Goal: Information Seeking & Learning: Find specific fact

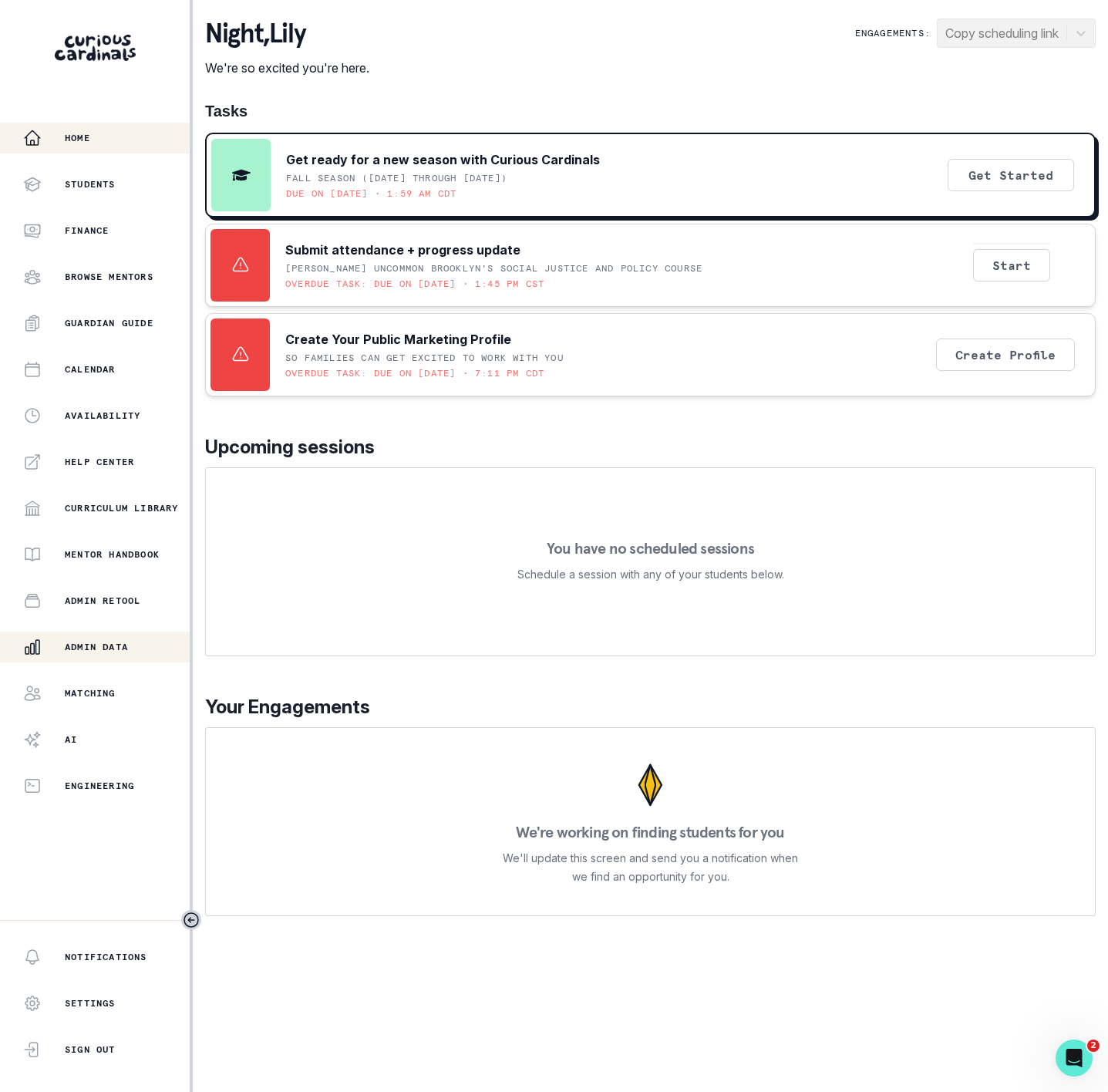
click at [74, 640] on p "Admin Data" at bounding box center [96, 646] width 63 height 13
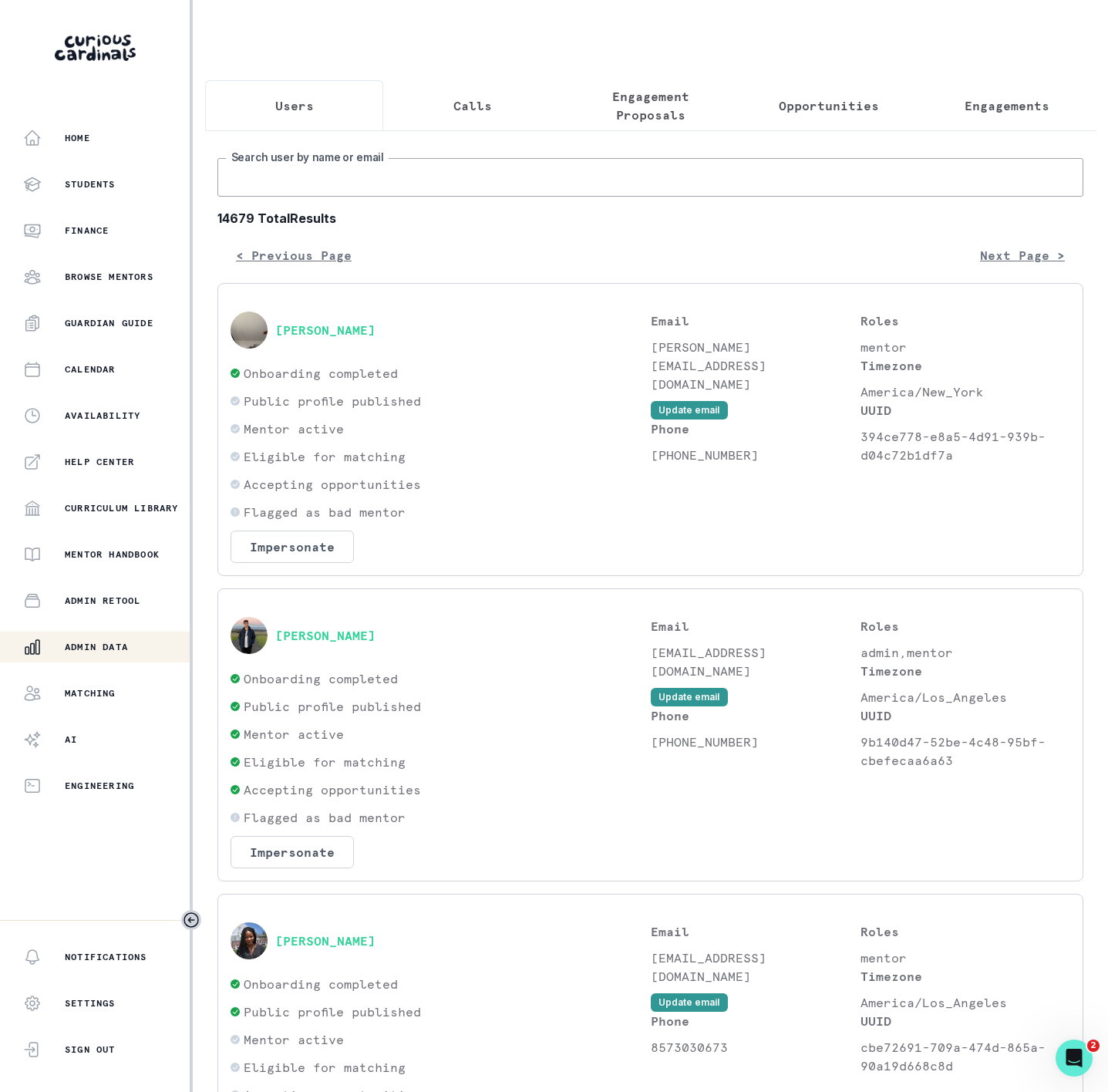
click at [375, 195] on input "Search user by name or email" at bounding box center [650, 177] width 866 height 39
paste input "[PERSON_NAME]"
type input "[PERSON_NAME]"
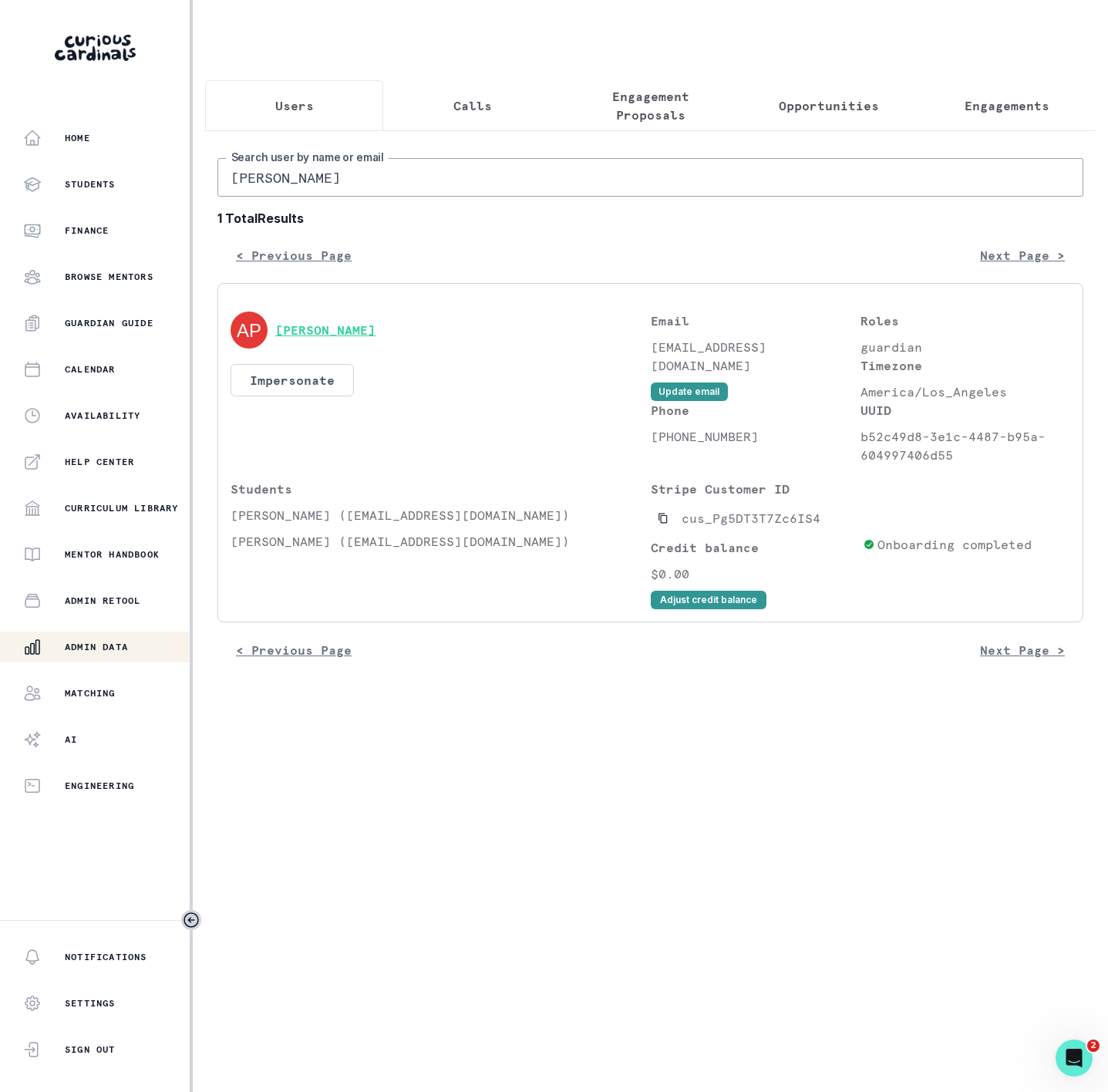
drag, startPoint x: 400, startPoint y: 345, endPoint x: 290, endPoint y: 352, distance: 110.2
click at [290, 349] on div "[PERSON_NAME]" at bounding box center [441, 329] width 420 height 37
drag, startPoint x: 233, startPoint y: 533, endPoint x: 338, endPoint y: 533, distance: 105.0
click at [338, 524] on p "[PERSON_NAME] ([EMAIL_ADDRESS][DOMAIN_NAME])" at bounding box center [441, 515] width 420 height 18
copy p "[PERSON_NAME] ("
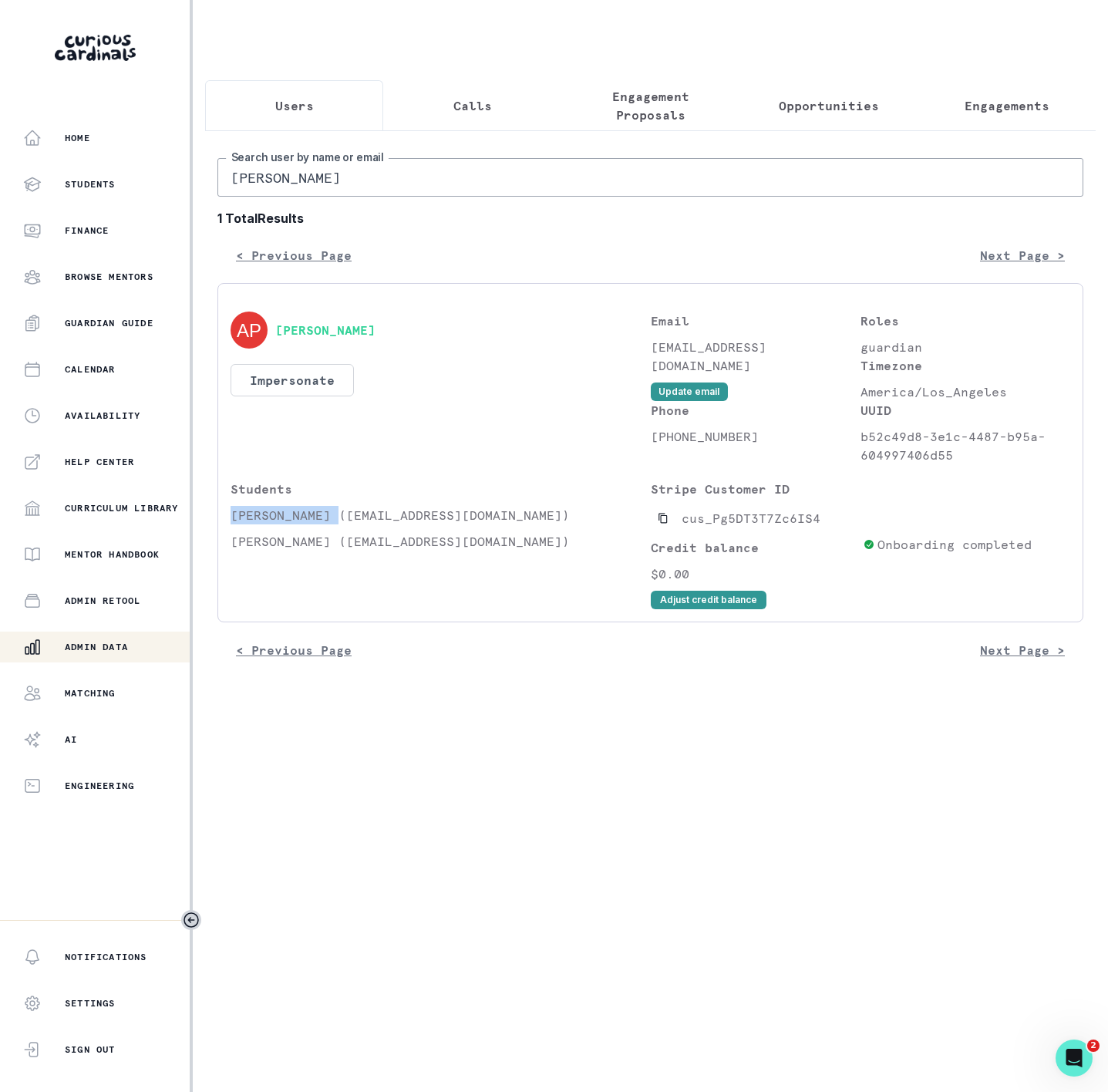
click at [999, 114] on p "Engagements" at bounding box center [1006, 105] width 85 height 18
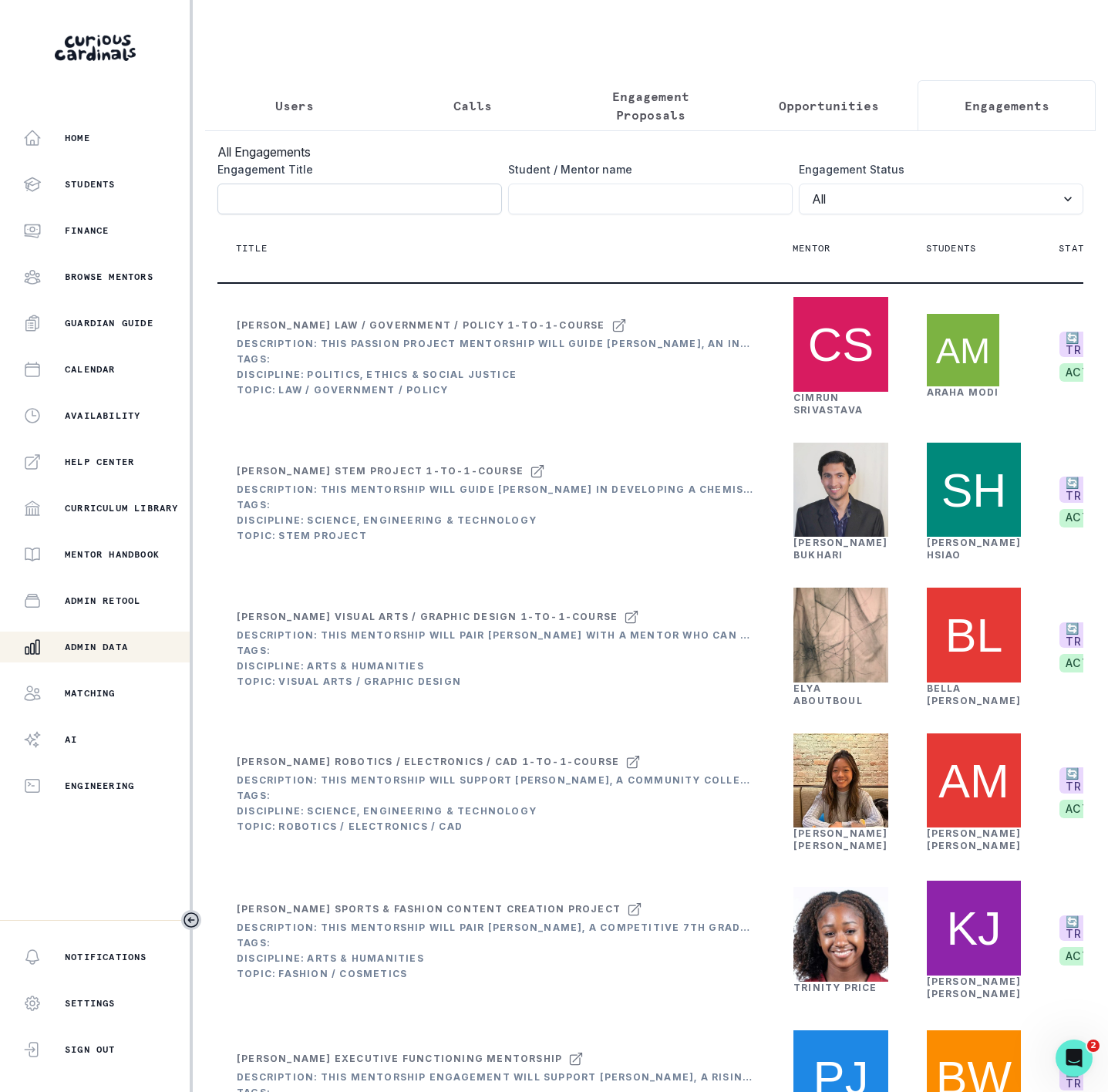
click at [294, 214] on input "Engagement Title" at bounding box center [359, 199] width 285 height 31
paste input "[PERSON_NAME] ("
type input "[PERSON_NAME]"
click button "submit" at bounding box center [0, 0] width 0 height 0
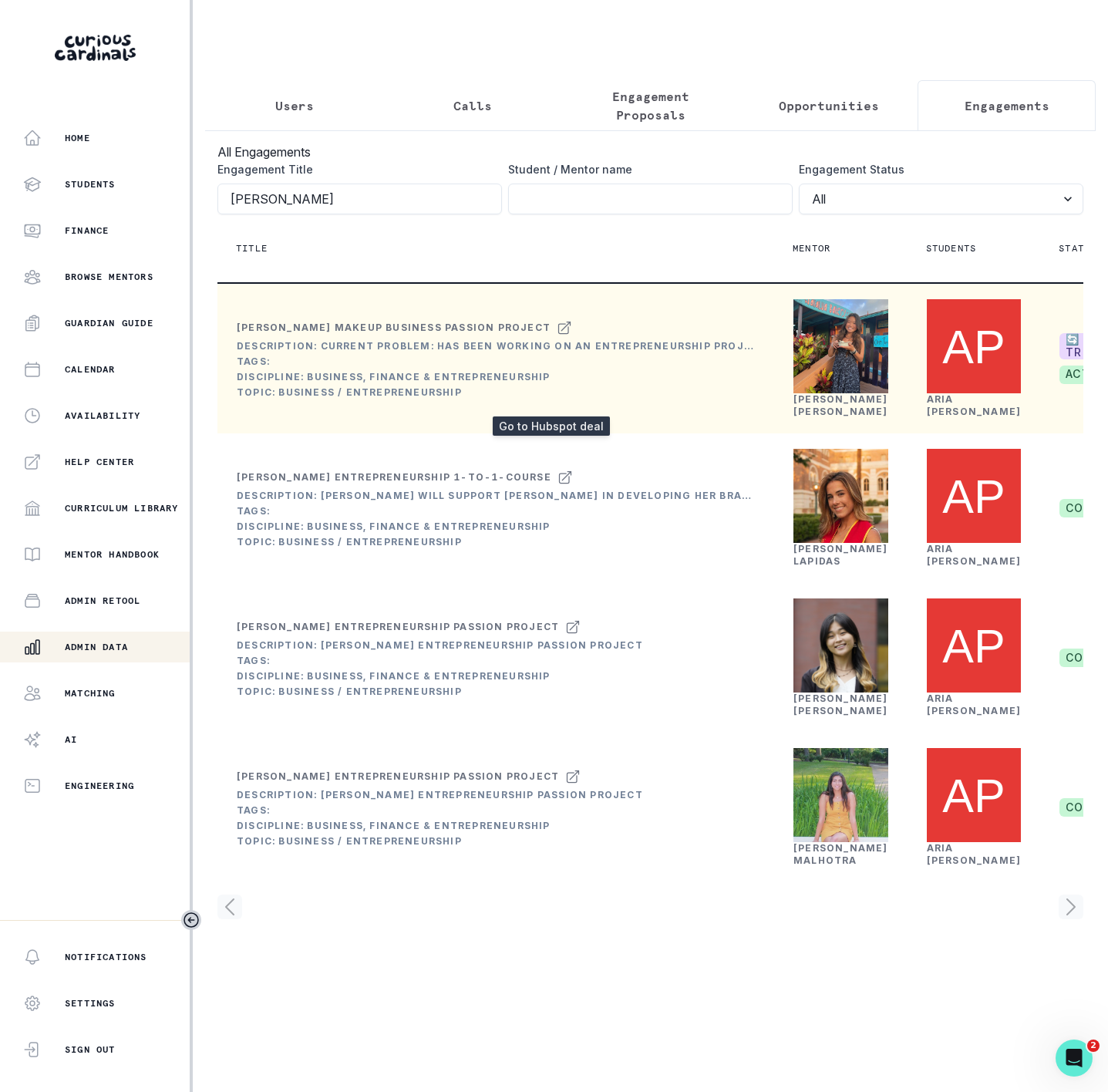
click at [559, 334] on icon at bounding box center [565, 328] width 12 height 12
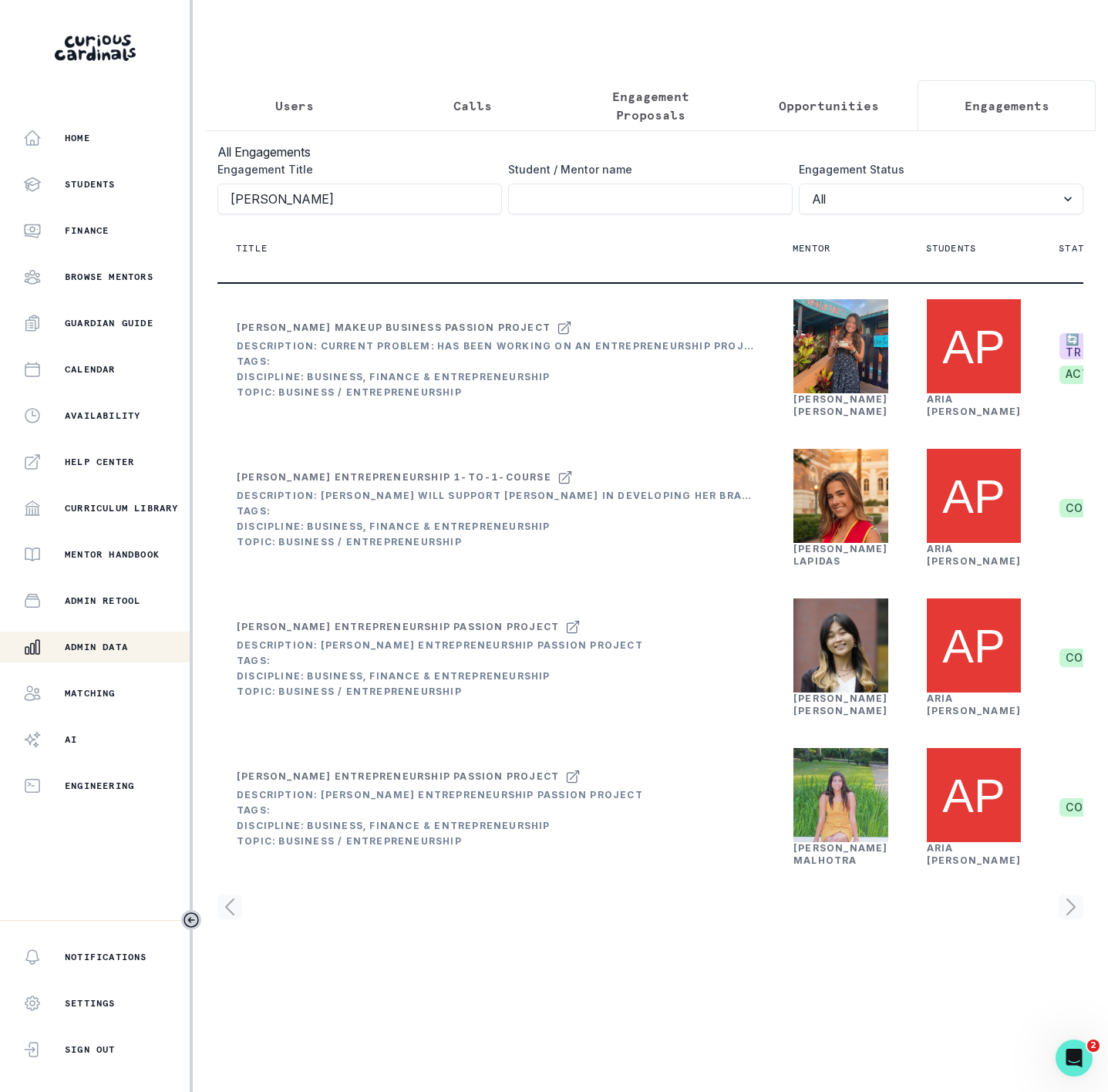
click at [293, 118] on button "Users" at bounding box center [294, 106] width 178 height 51
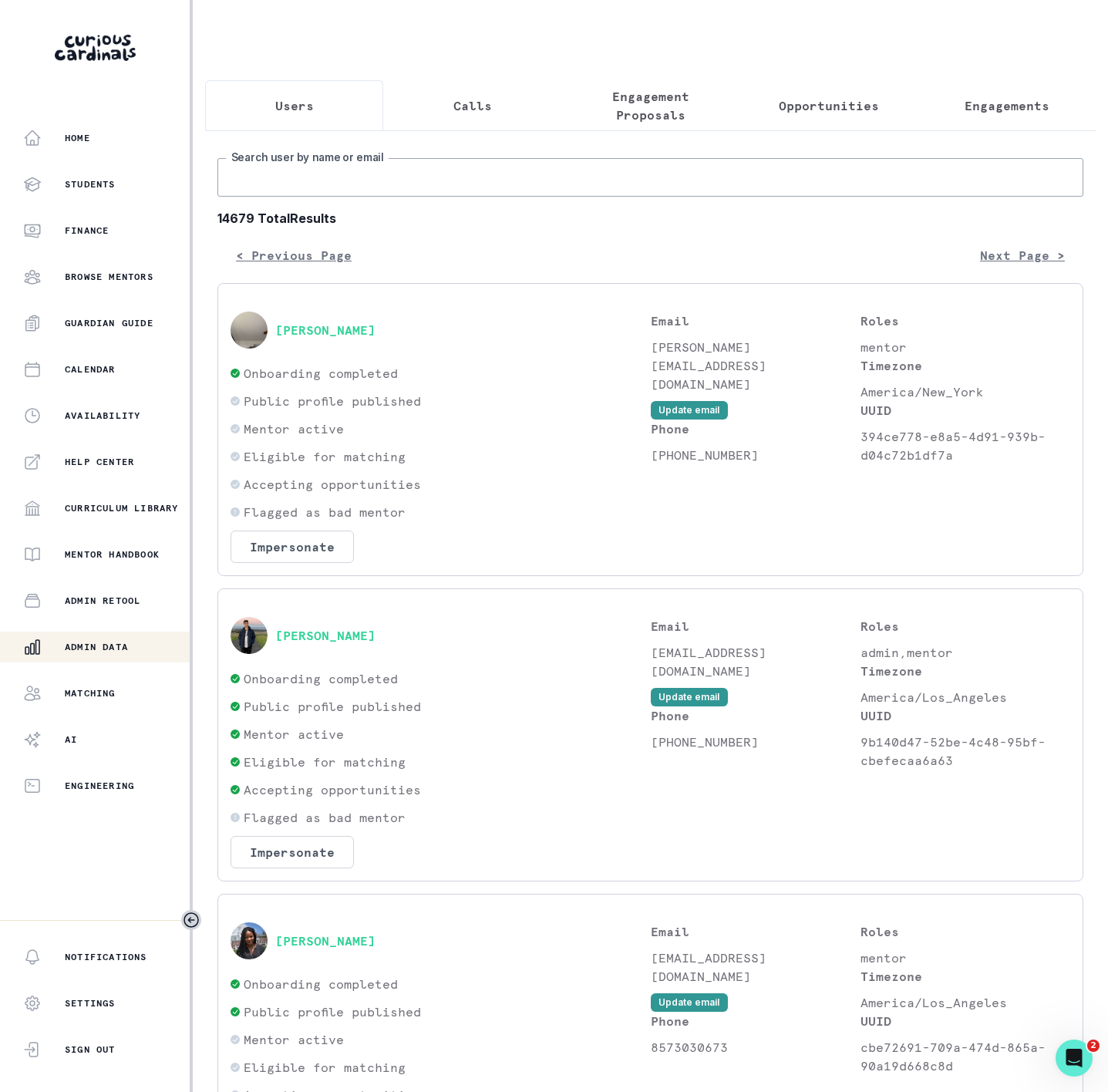
click at [233, 197] on input "Search user by name or email" at bounding box center [650, 177] width 866 height 39
paste input "[PERSON_NAME]"
type input "[PERSON_NAME]"
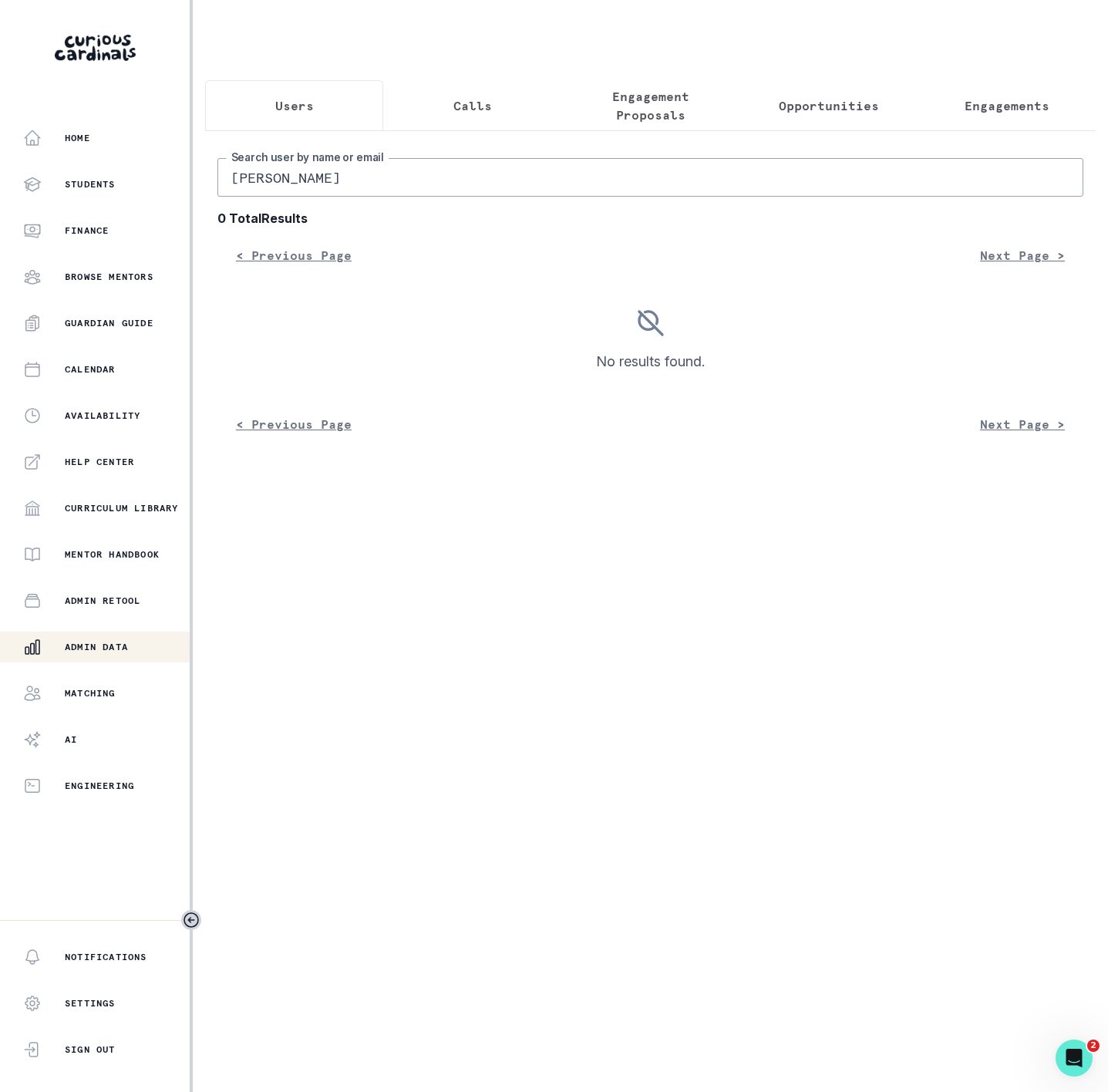
click at [500, 197] on input "[PERSON_NAME]" at bounding box center [650, 177] width 866 height 39
type input "[PERSON_NAME]"
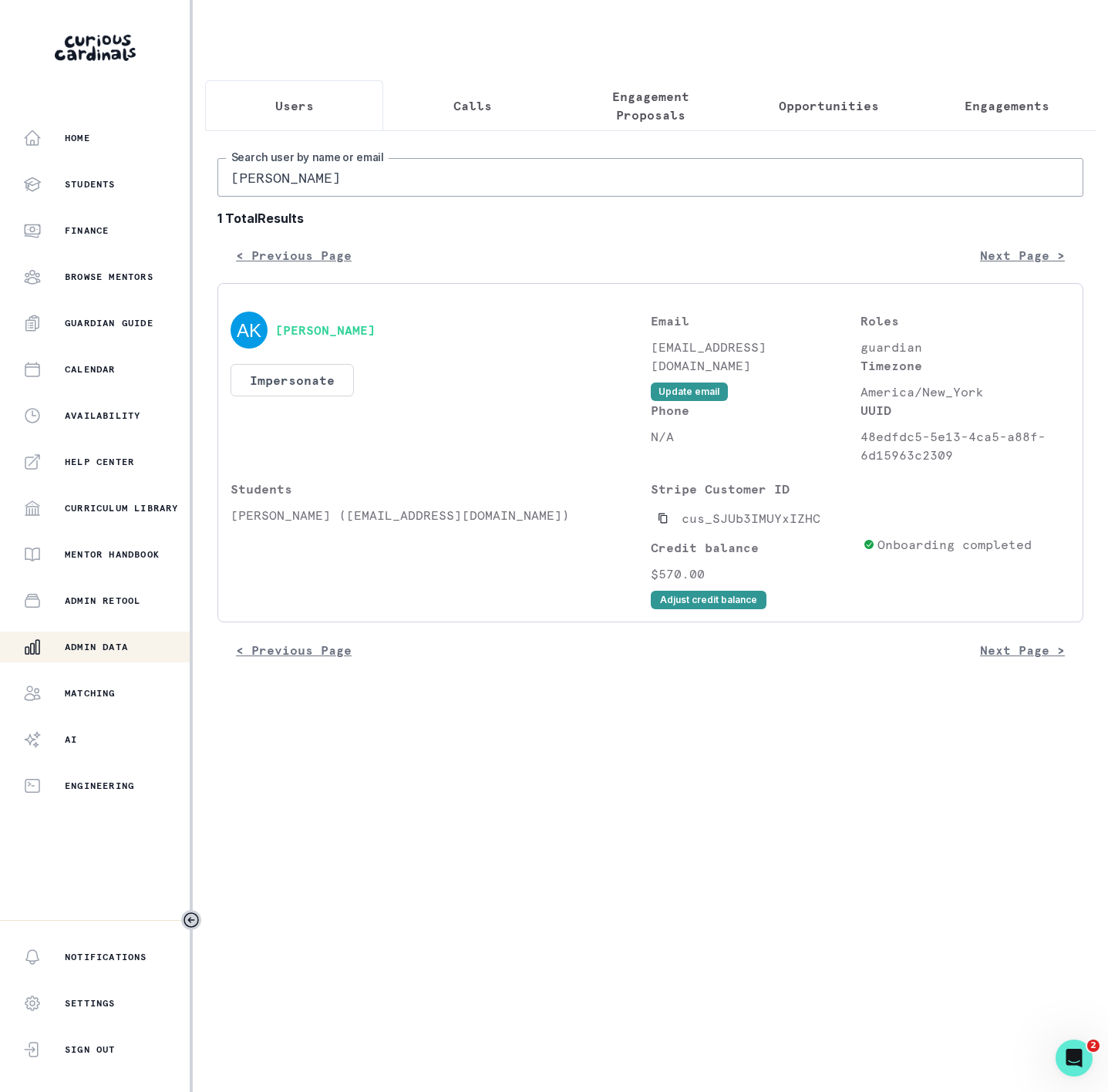
click at [1021, 43] on div "Users Calls Engagement Proposals Opportunities Engagements [PERSON_NAME] Search…" at bounding box center [650, 348] width 890 height 697
drag, startPoint x: 225, startPoint y: 530, endPoint x: 319, endPoint y: 533, distance: 94.0
click at [319, 533] on div "[PERSON_NAME] Impersonate Confirmation Are you sure? Impersonating means that w…" at bounding box center [650, 452] width 866 height 339
copy p "[PERSON_NAME]"
click at [976, 109] on p "Engagements" at bounding box center [1006, 105] width 85 height 18
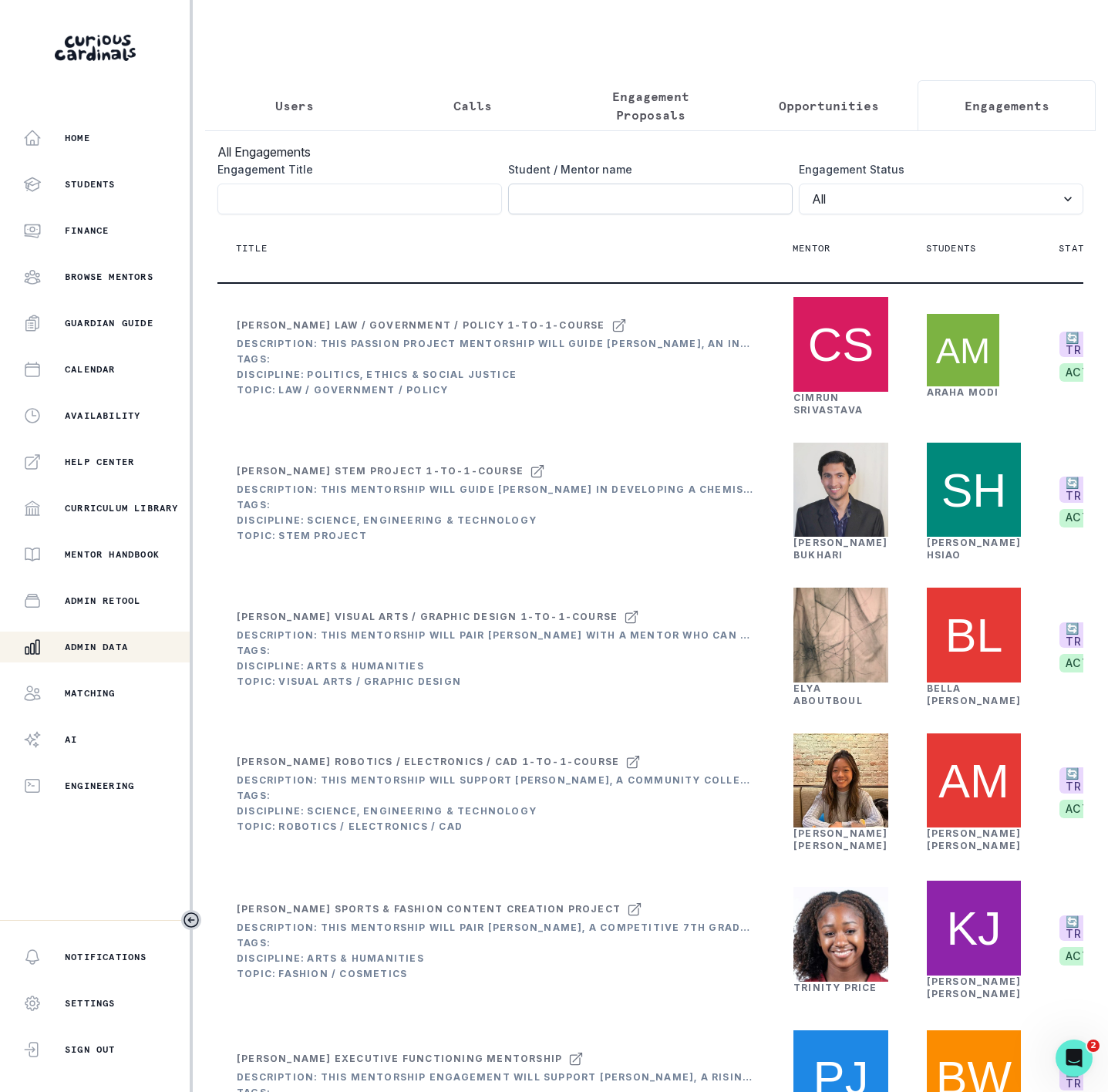
click at [511, 214] on input "Engagement Title" at bounding box center [650, 199] width 285 height 31
paste input "[PERSON_NAME]"
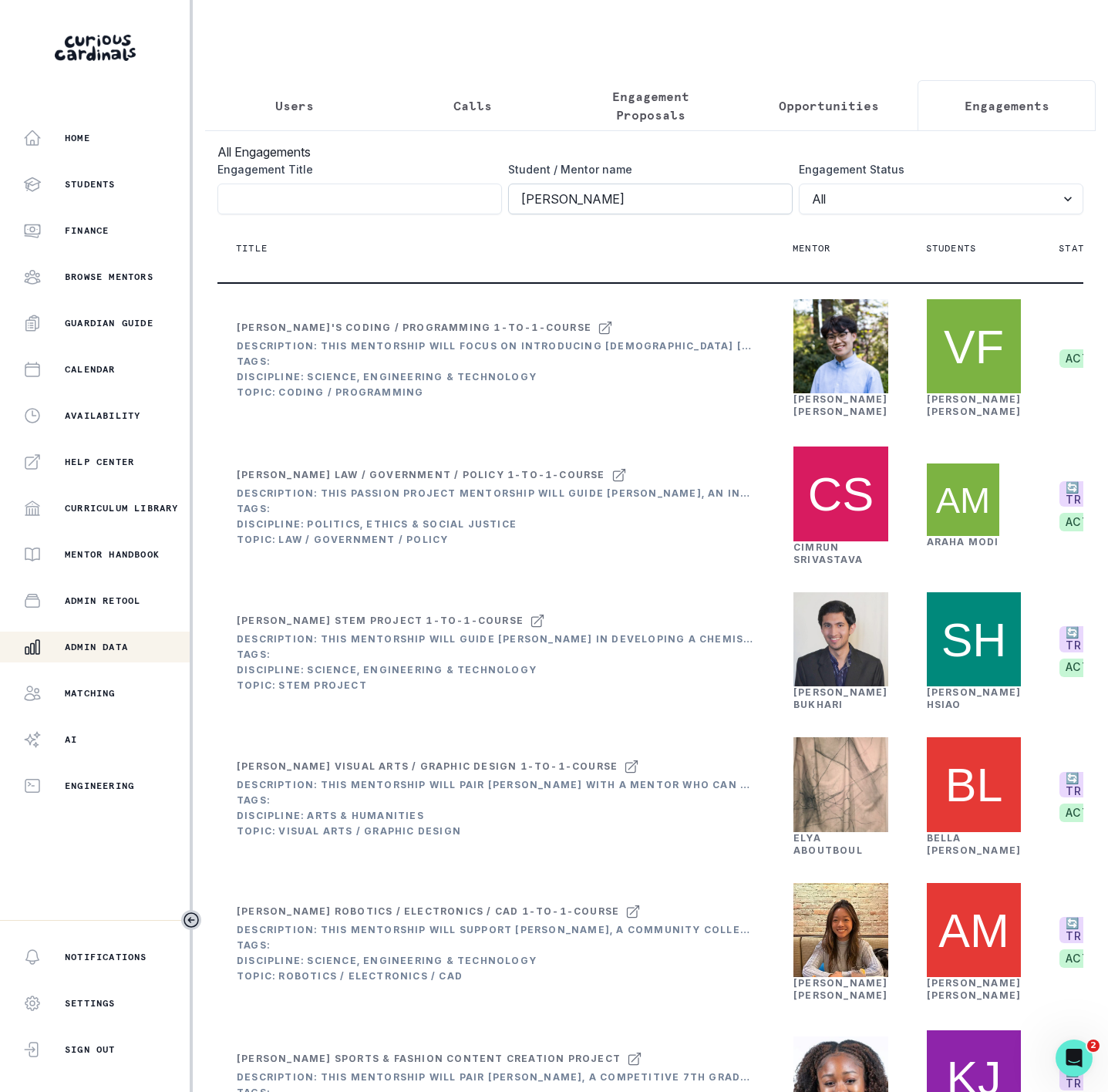
type input "[PERSON_NAME]"
click button "submit" at bounding box center [0, 0] width 0 height 0
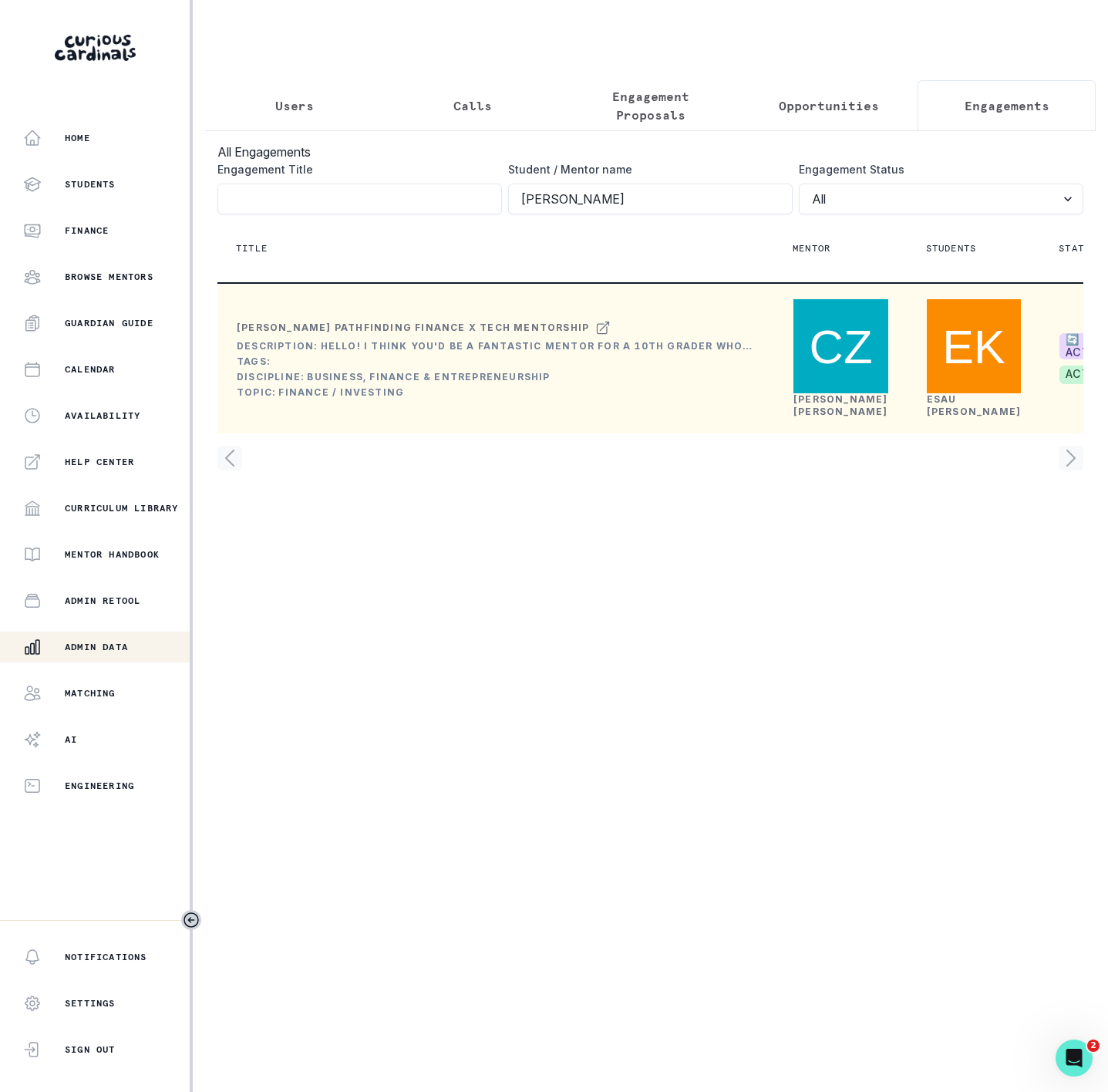
click at [814, 418] on link "[PERSON_NAME]" at bounding box center [841, 405] width 95 height 24
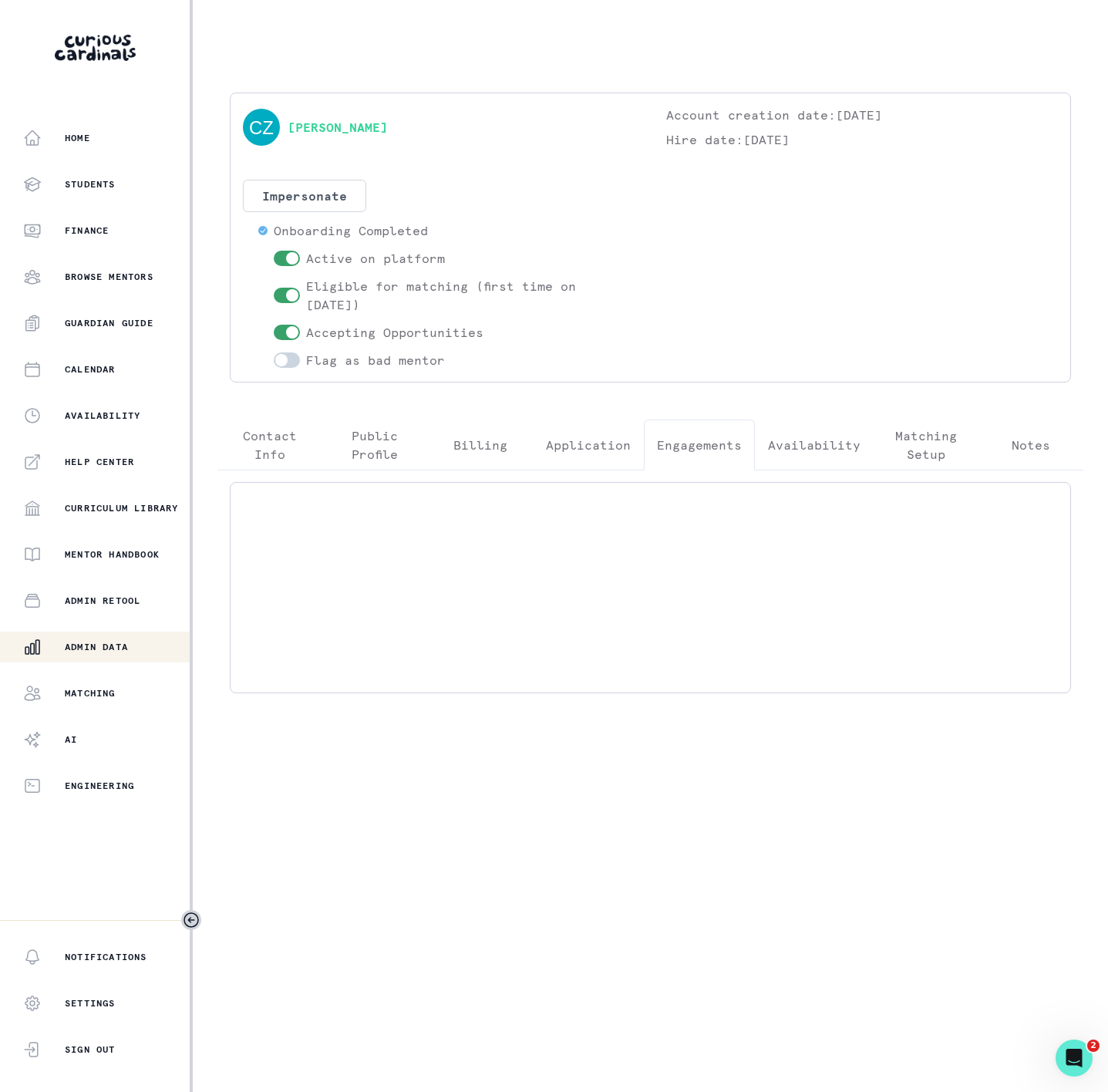
click at [673, 448] on p "Engagements" at bounding box center [699, 445] width 85 height 18
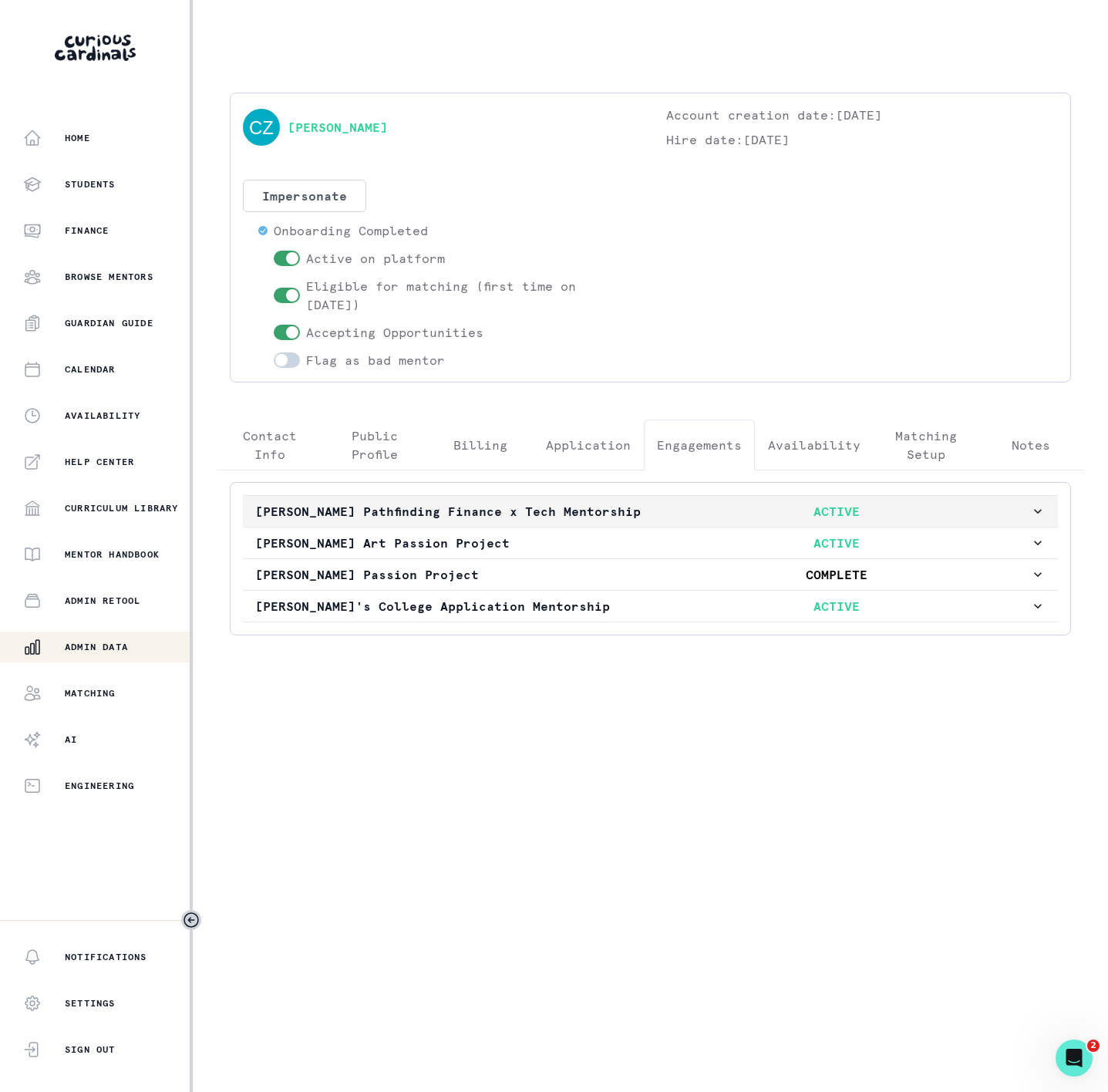
click at [401, 520] on p "[PERSON_NAME] Pathfinding Finance x Tech Mentorship" at bounding box center [448, 511] width 387 height 18
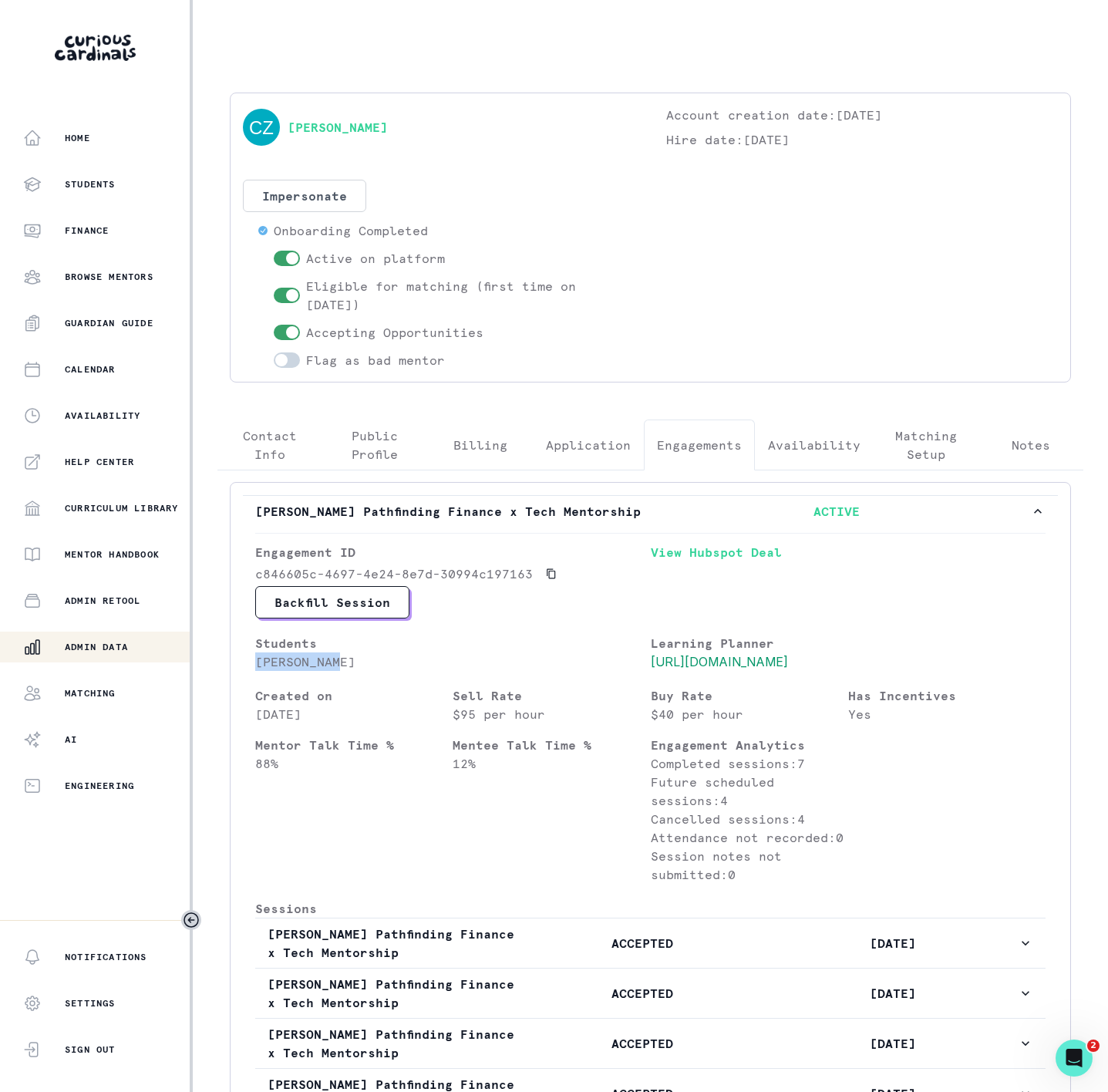
drag, startPoint x: 255, startPoint y: 678, endPoint x: 405, endPoint y: 680, distance: 150.0
click at [405, 671] on p "[PERSON_NAME]" at bounding box center [452, 661] width 395 height 18
copy p "[PERSON_NAME]"
click at [115, 645] on p "Admin Data" at bounding box center [96, 646] width 63 height 13
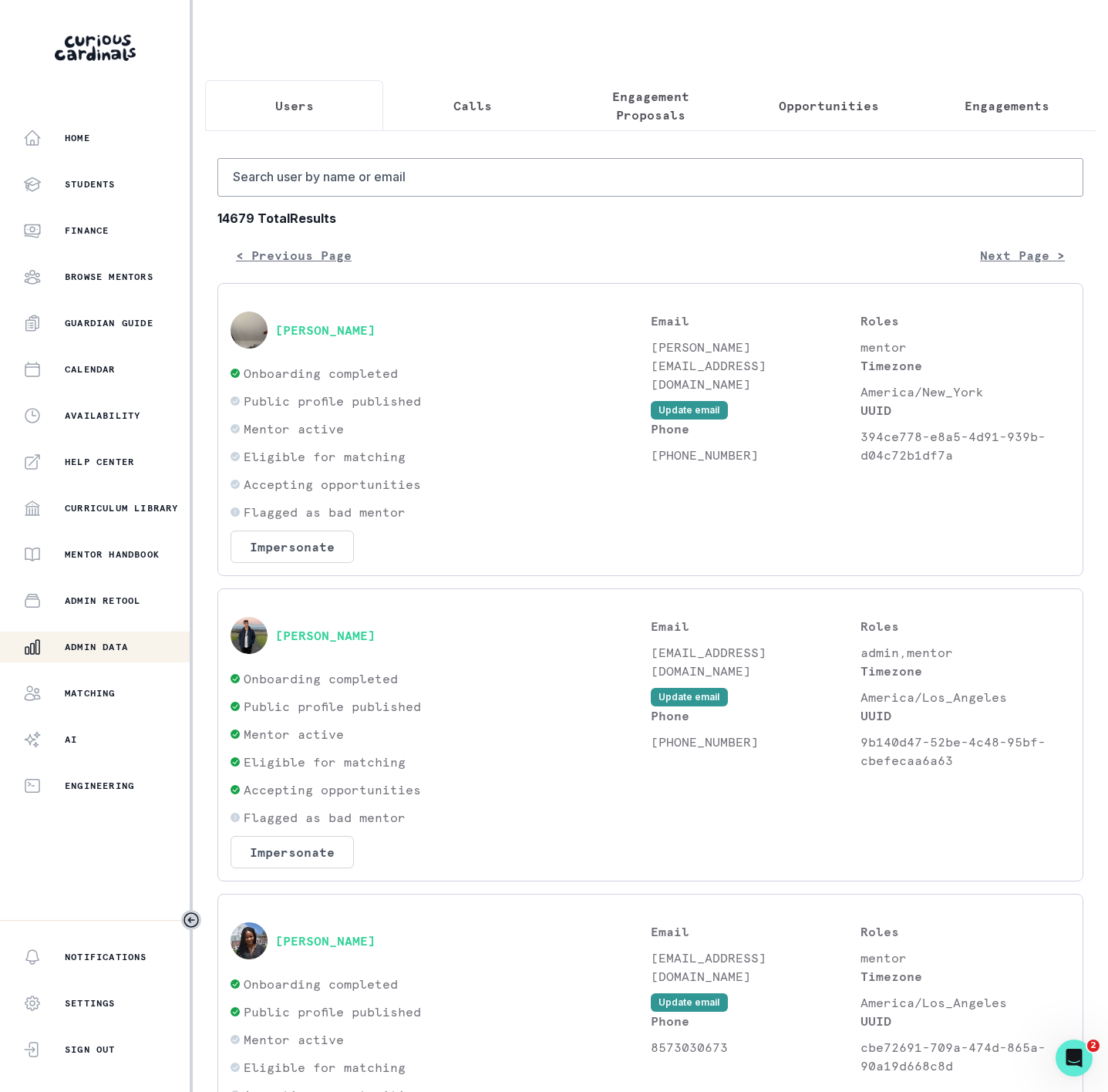
click at [973, 93] on button "Engagements" at bounding box center [1006, 106] width 178 height 51
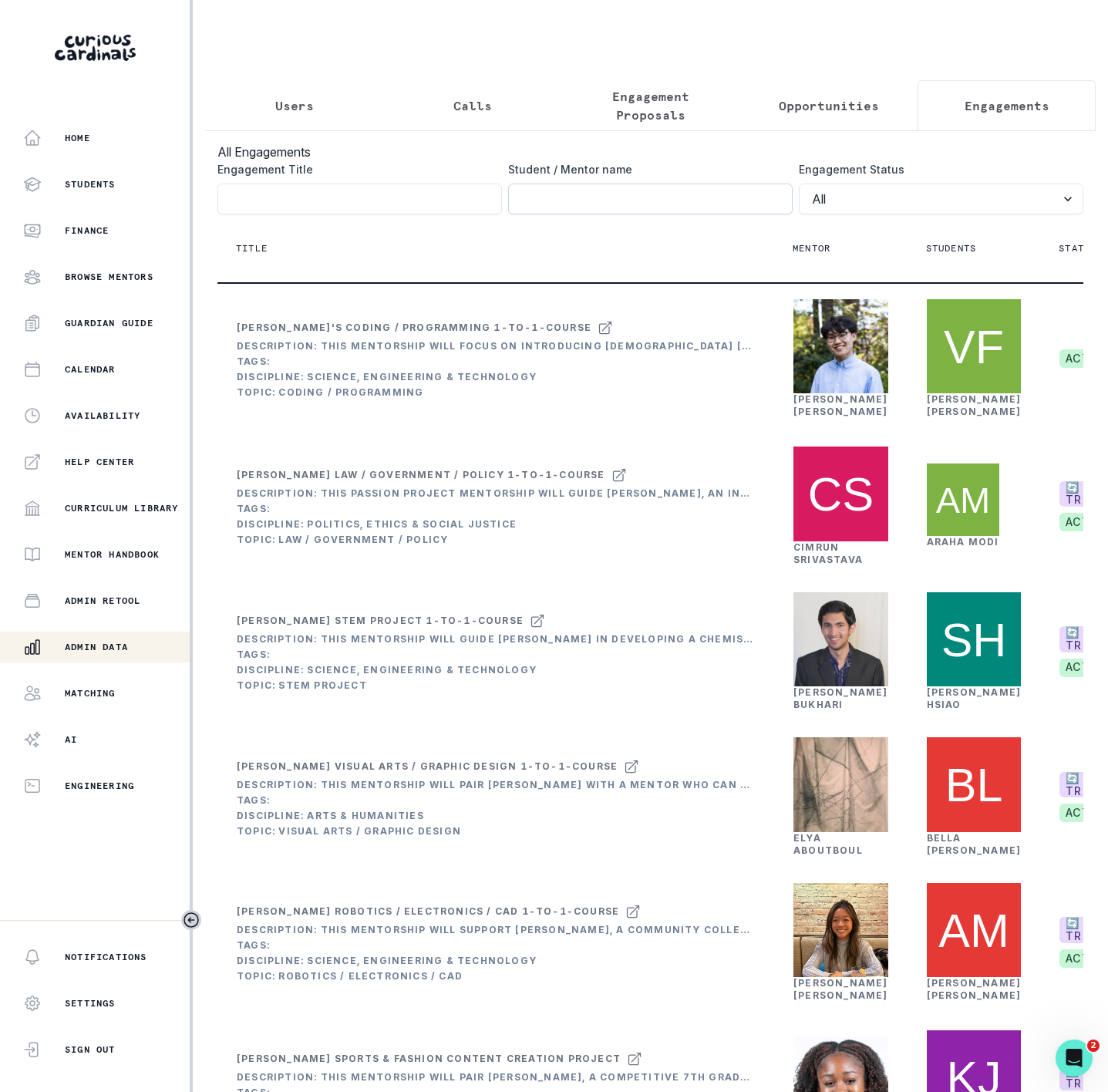
click at [555, 204] on input "Engagement Title" at bounding box center [650, 199] width 285 height 31
paste input "[PERSON_NAME]"
type input "[PERSON_NAME]"
click button "submit" at bounding box center [0, 0] width 0 height 0
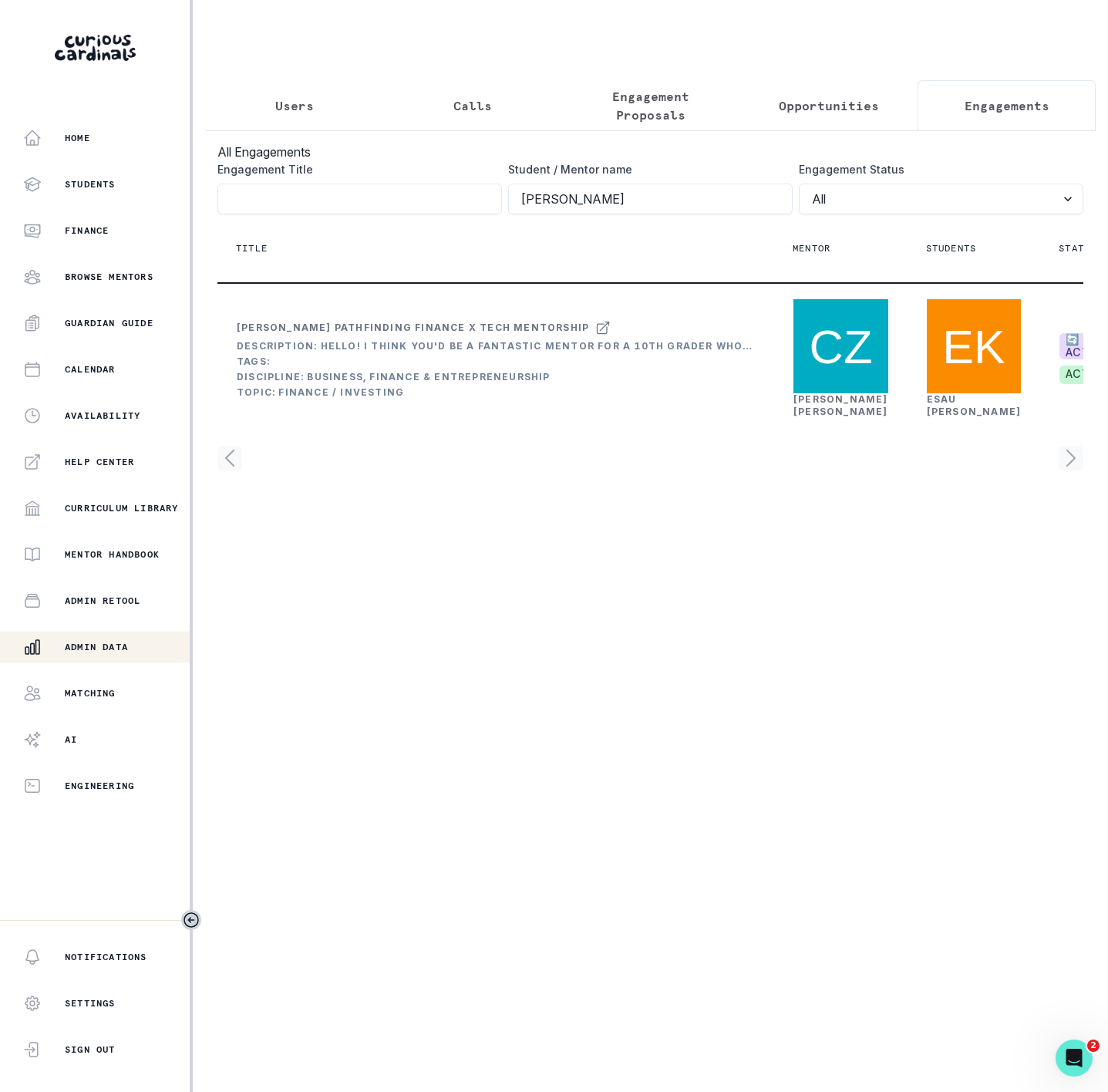
scroll to position [0, 246]
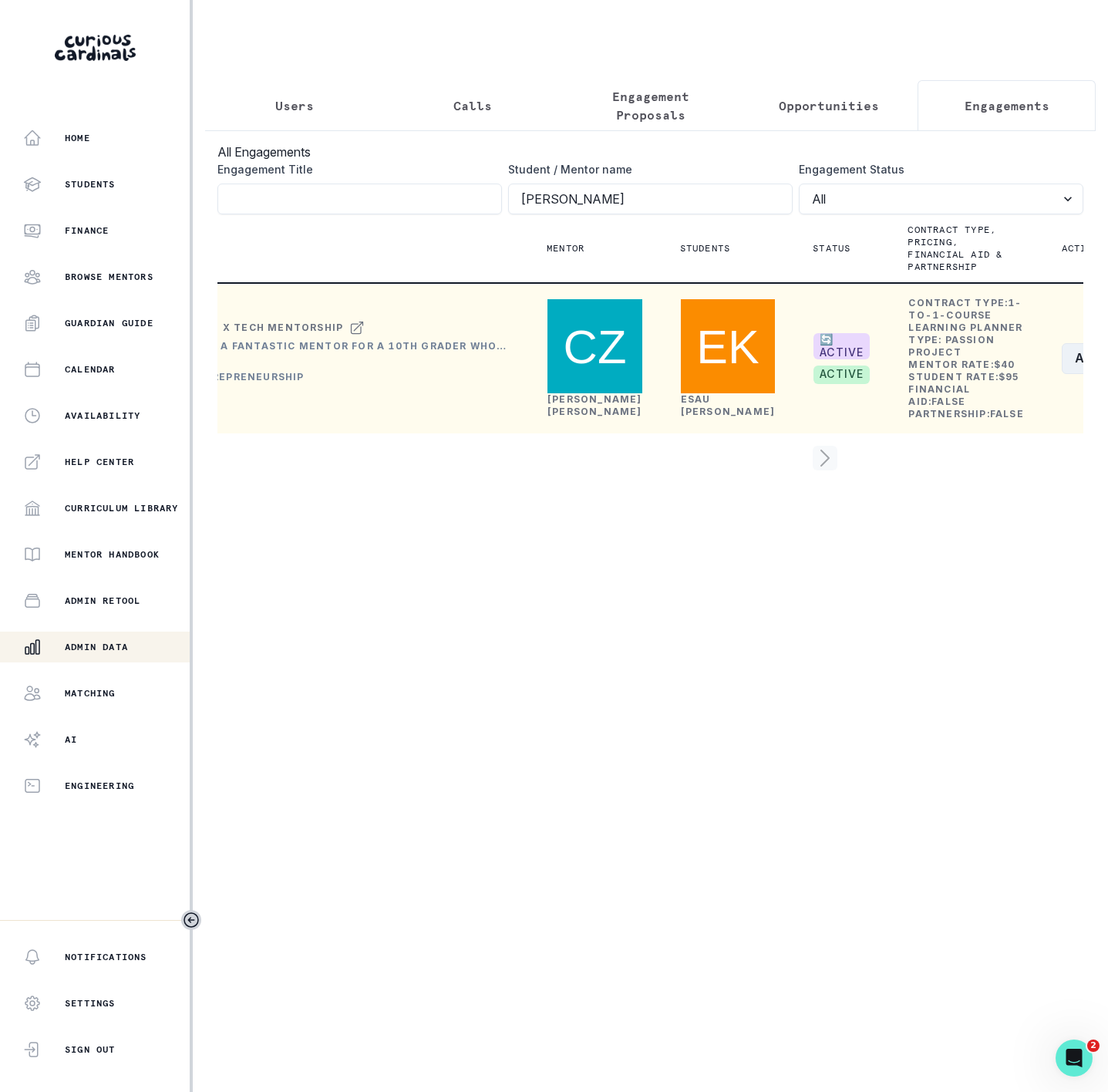
click at [1062, 374] on button "Actions" at bounding box center [1107, 359] width 92 height 31
click at [967, 527] on button "Details" at bounding box center [978, 521] width 171 height 24
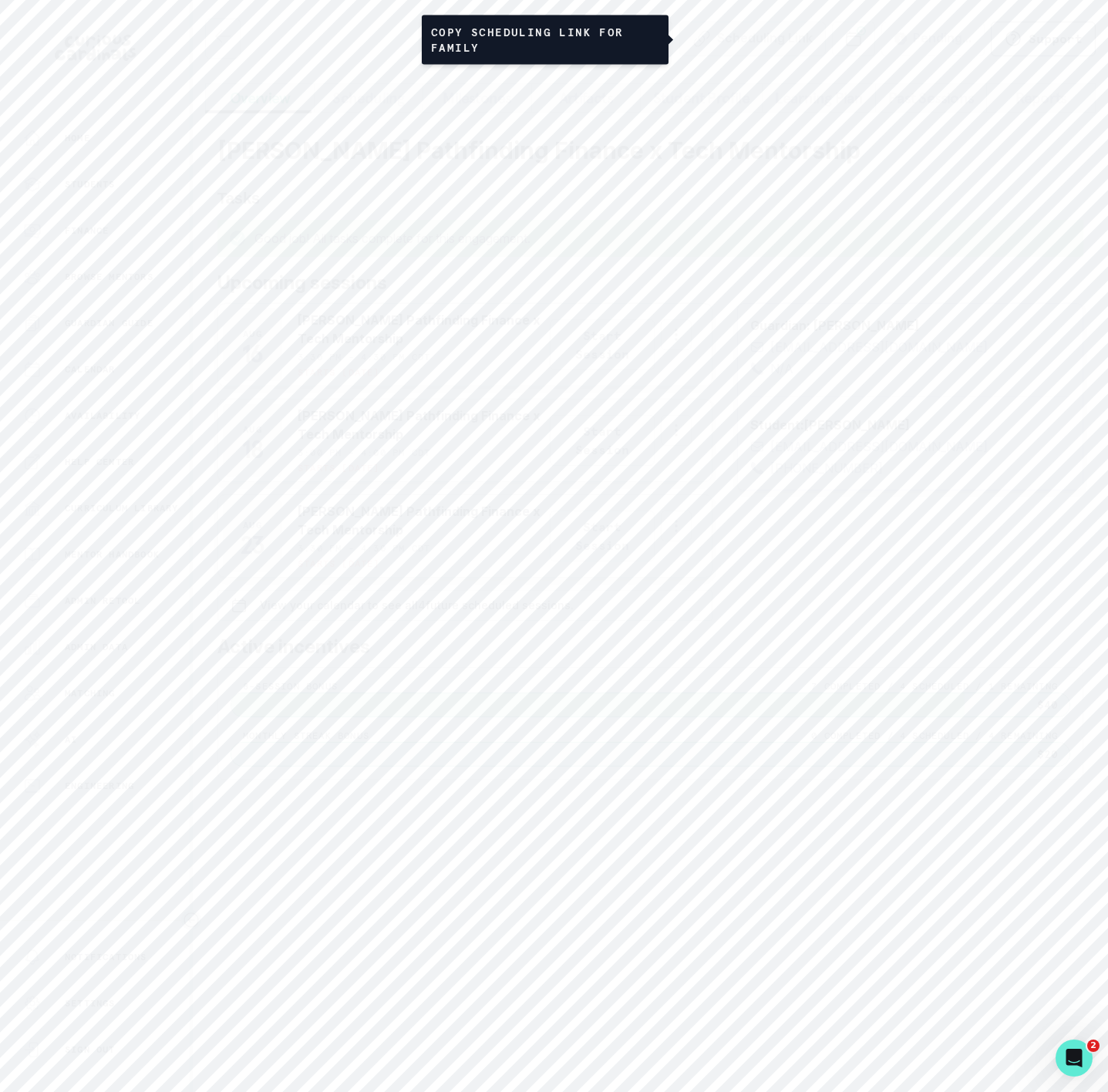
click at [723, 40] on button "Scheduling Link" at bounding box center [752, 39] width 146 height 35
drag, startPoint x: 221, startPoint y: 174, endPoint x: 826, endPoint y: 181, distance: 605.0
click at [826, 164] on h2 "[PERSON_NAME] Pathfinding Finance x Tech Mentorship" at bounding box center [650, 150] width 866 height 28
copy h2 "[PERSON_NAME] Pathfinding Finance x Tech Mentorship"
click at [85, 645] on p "Admin Data" at bounding box center [96, 646] width 63 height 13
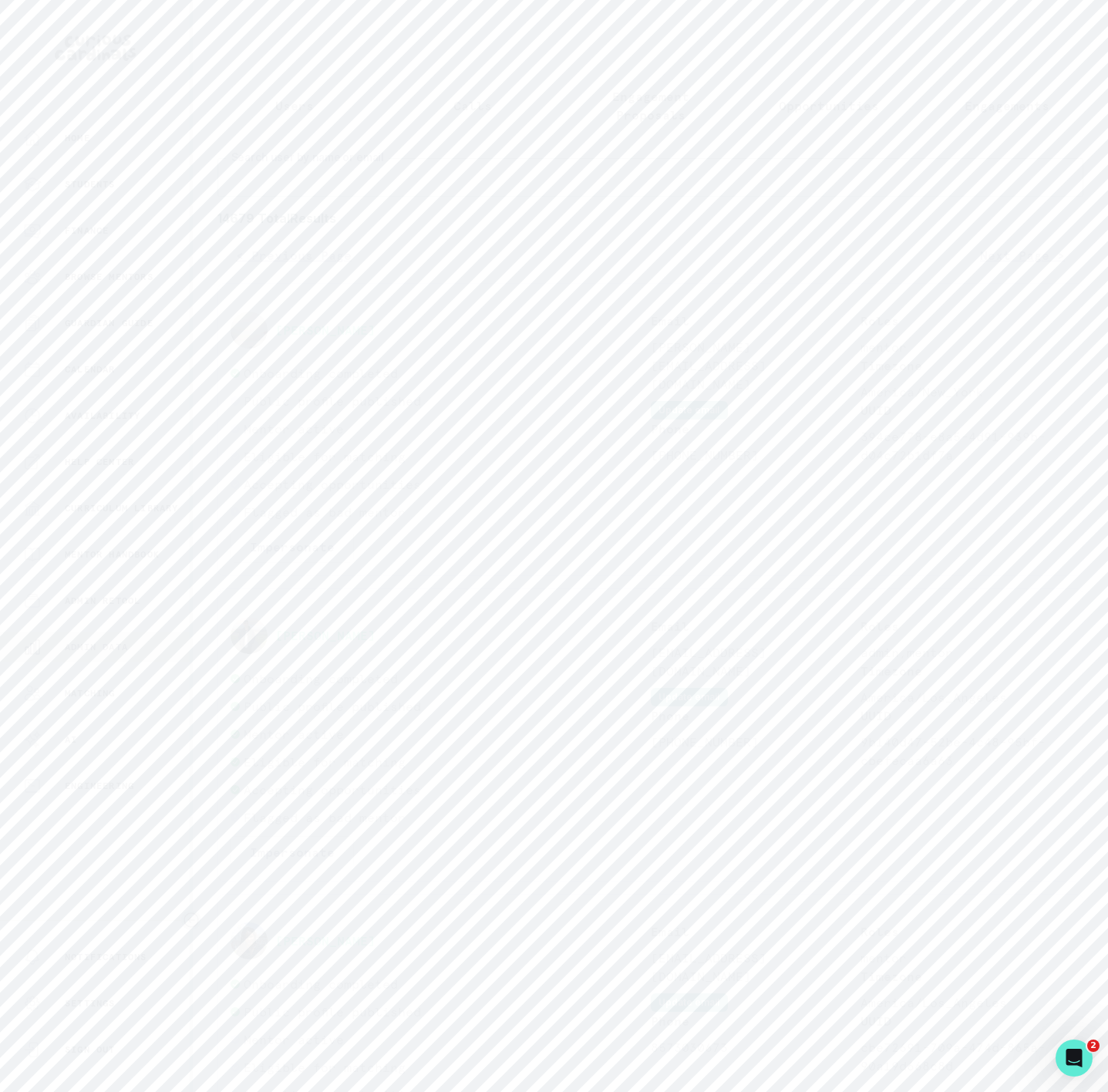
click at [306, 197] on input "Search user by name or email" at bounding box center [650, 177] width 866 height 39
click at [283, 197] on input "Search user by name or email" at bounding box center [650, 177] width 866 height 39
paste input "Esau"
type input "Esau"
drag, startPoint x: 356, startPoint y: 519, endPoint x: 504, endPoint y: 512, distance: 148.2
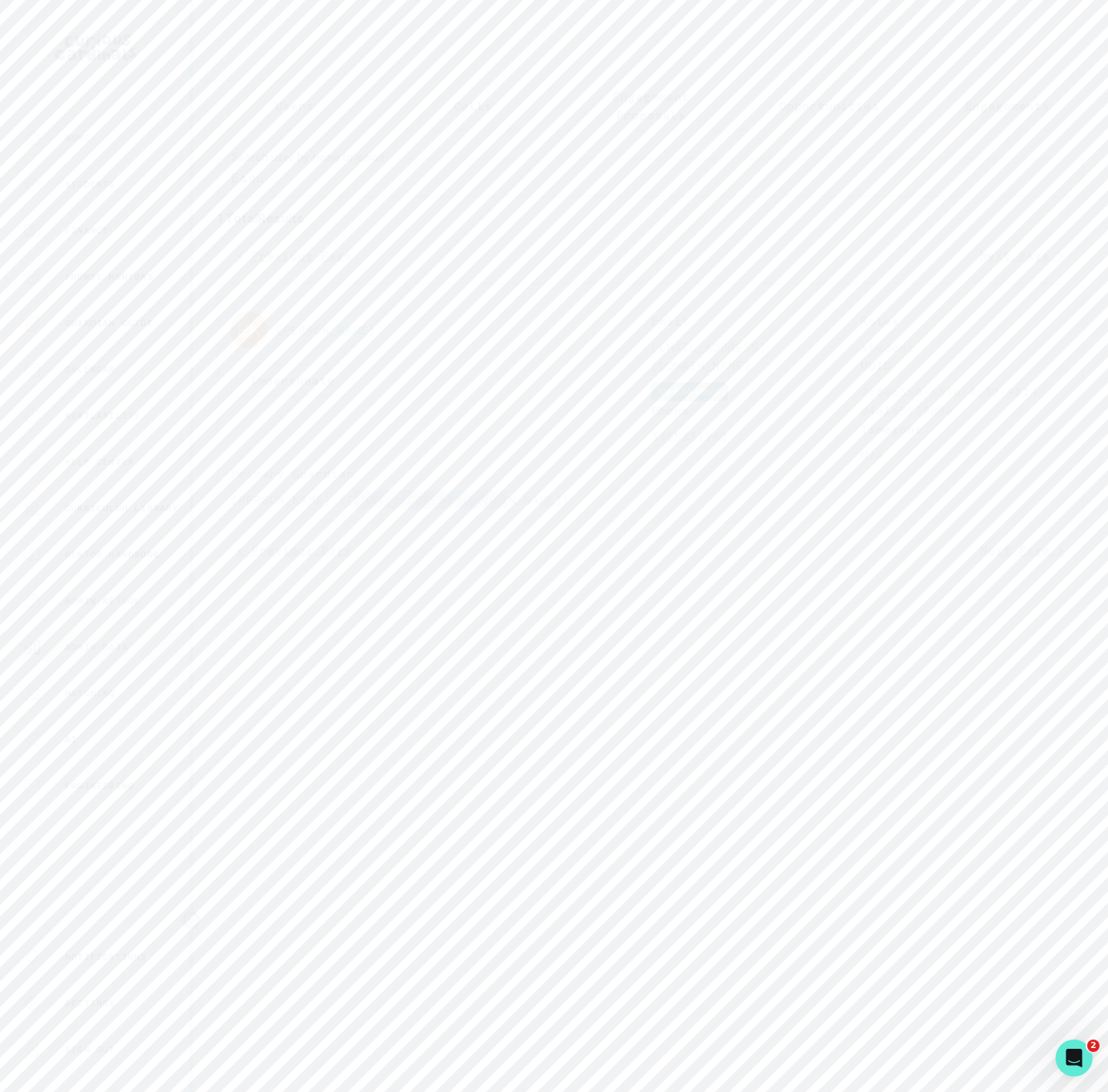
click at [504, 509] on p "[PERSON_NAME] ([EMAIL_ADDRESS][DOMAIN_NAME])" at bounding box center [441, 499] width 420 height 18
copy p "[EMAIL_ADDRESS][DOMAIN_NAME]"
